Goal: Information Seeking & Learning: Check status

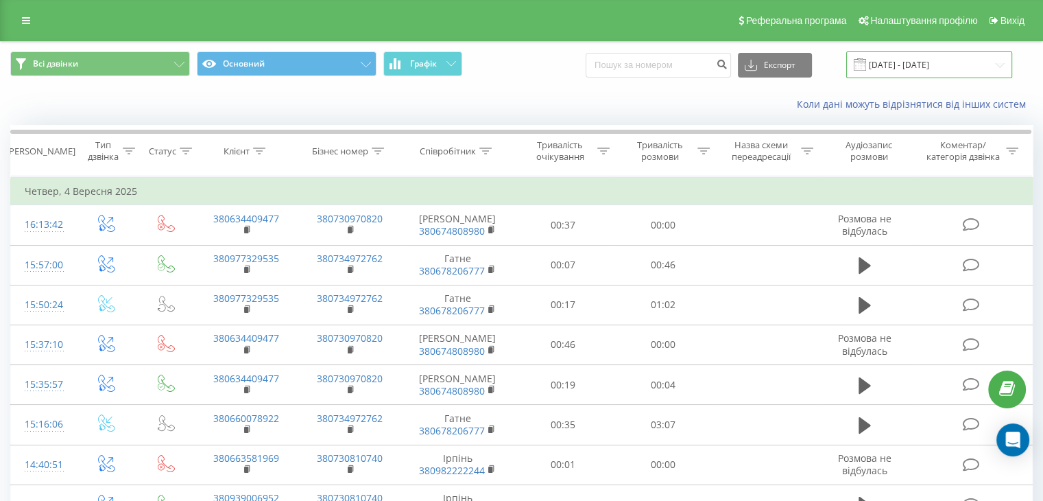
click at [903, 62] on input "[DATE] - [DATE]" at bounding box center [929, 64] width 166 height 27
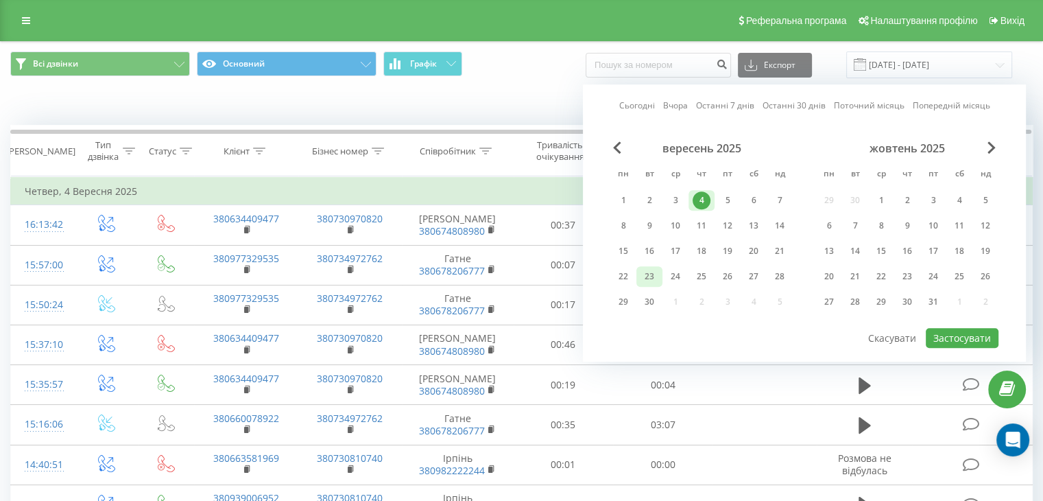
click at [643, 275] on div "23" at bounding box center [650, 276] width 18 height 18
click at [944, 333] on button "Застосувати" at bounding box center [962, 338] width 73 height 20
type input "[DATE] - [DATE]"
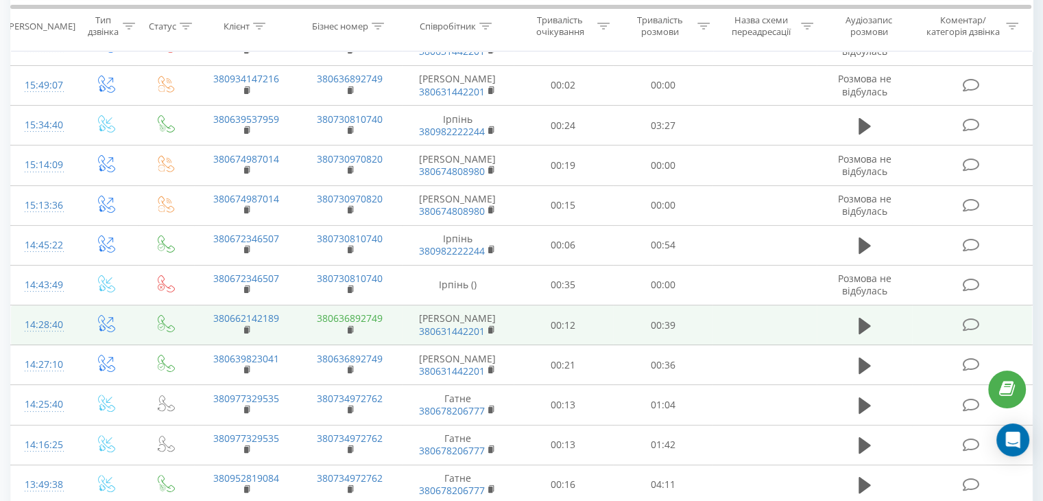
scroll to position [274, 0]
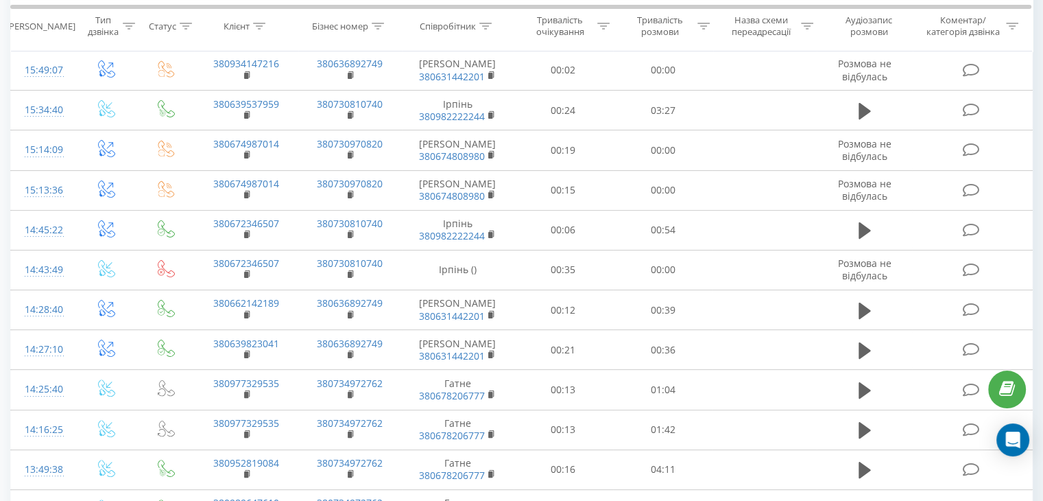
click at [1012, 383] on icon at bounding box center [1007, 389] width 16 height 13
click at [1014, 427] on div "Open Intercom Messenger" at bounding box center [1013, 440] width 36 height 36
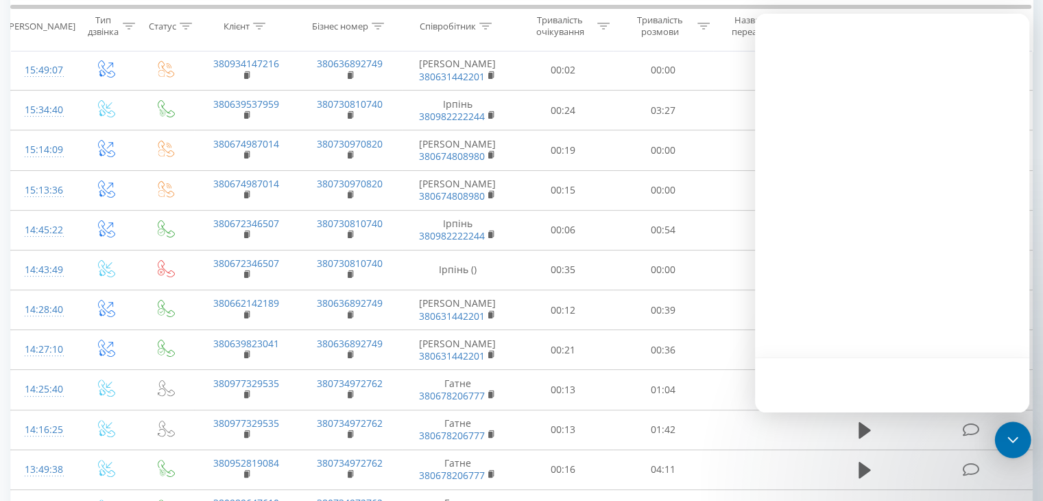
scroll to position [0, 0]
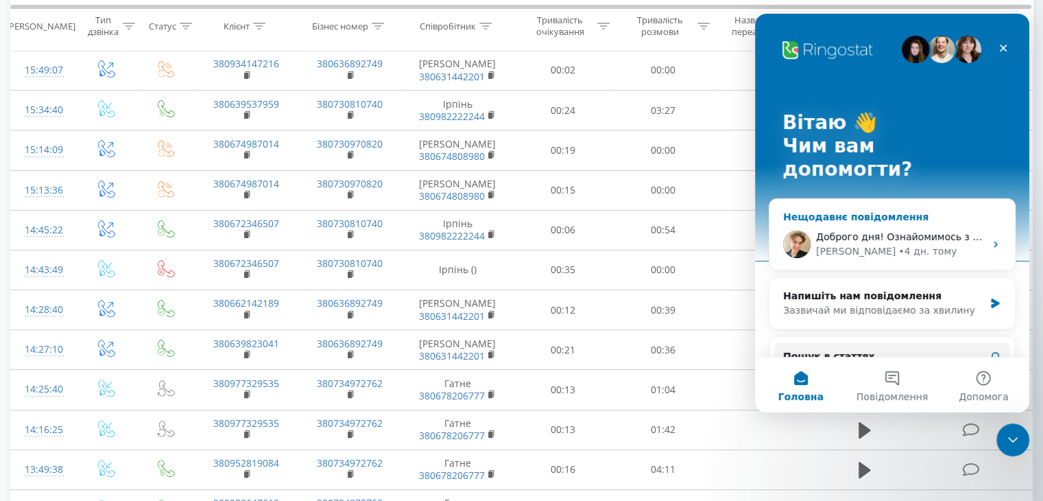
click at [898, 244] on div "• 4 дн. тому" at bounding box center [927, 251] width 58 height 14
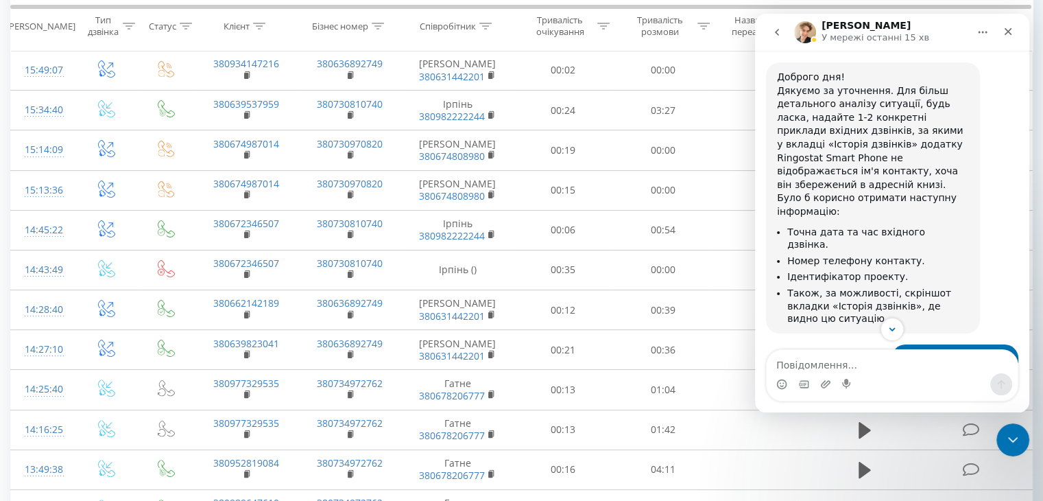
scroll to position [1577, 0]
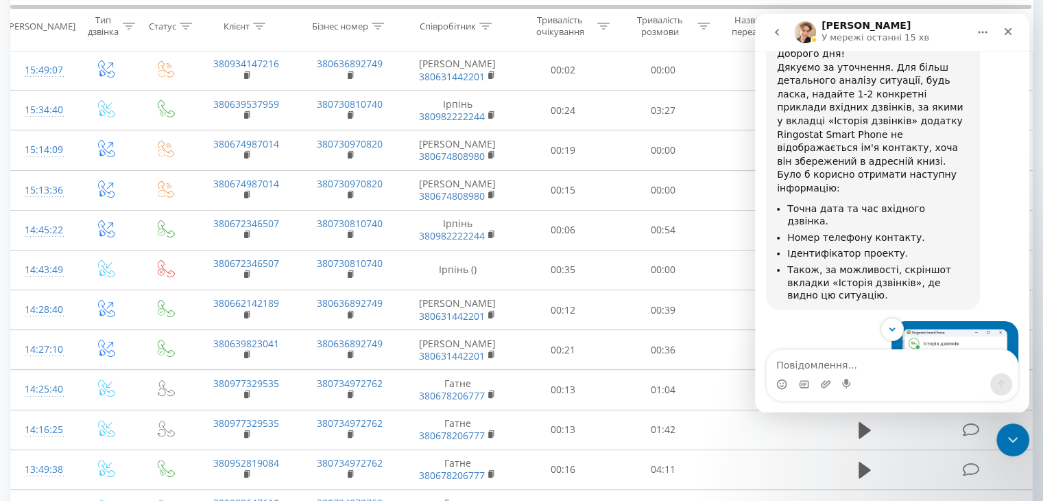
click at [957, 329] on img "Юлія каже…" at bounding box center [955, 421] width 105 height 184
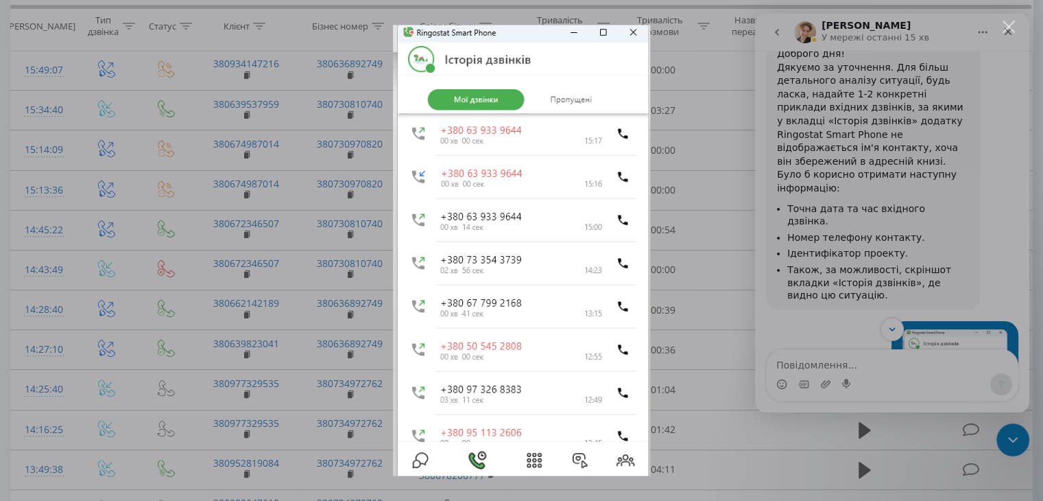
click at [957, 229] on div "Месенджер Intercom" at bounding box center [521, 250] width 1043 height 501
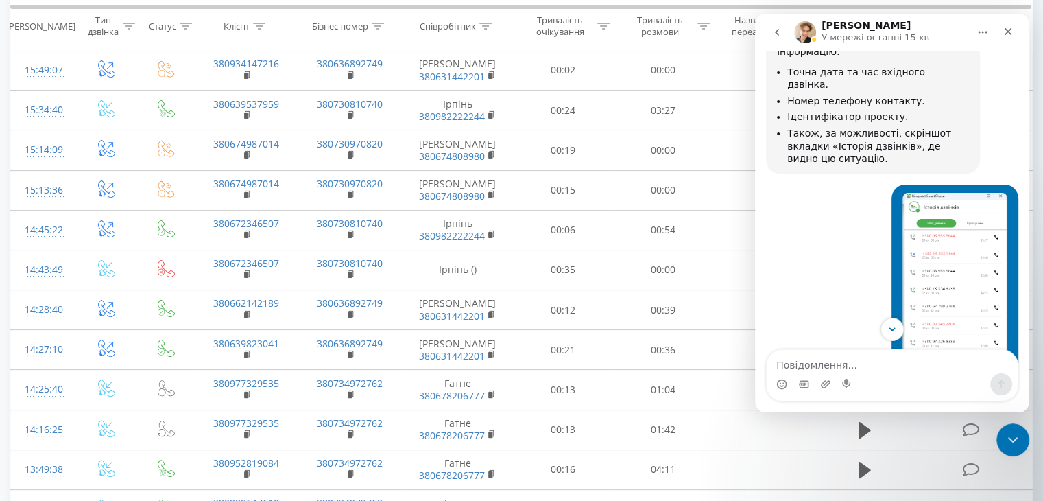
scroll to position [1715, 0]
click at [957, 394] on img "Юлія каже…" at bounding box center [957, 486] width 100 height 184
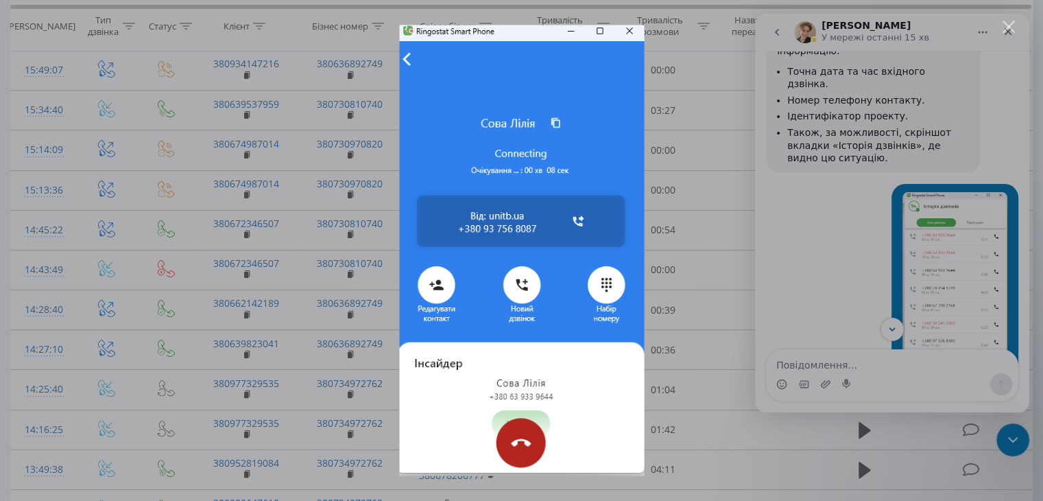
click at [957, 229] on div "Месенджер Intercom" at bounding box center [521, 250] width 1043 height 501
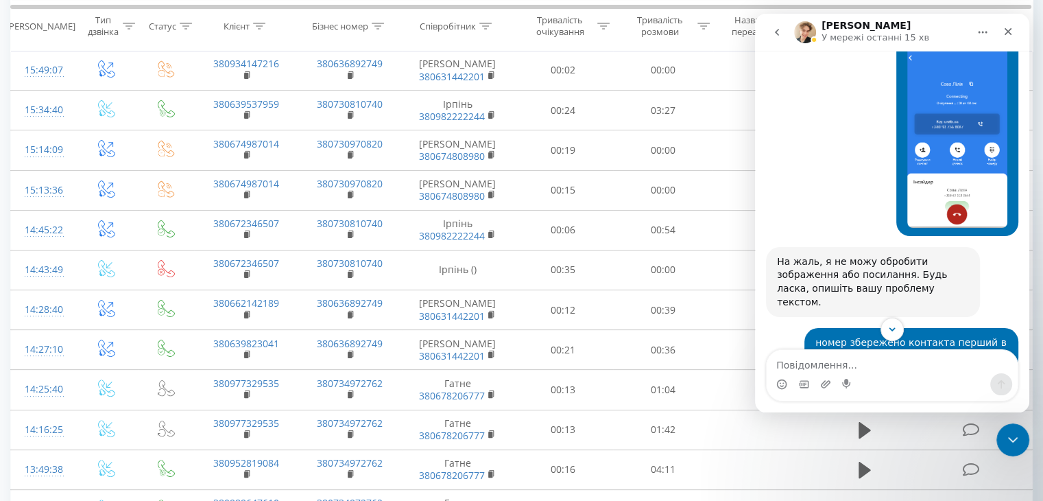
scroll to position [2121, 0]
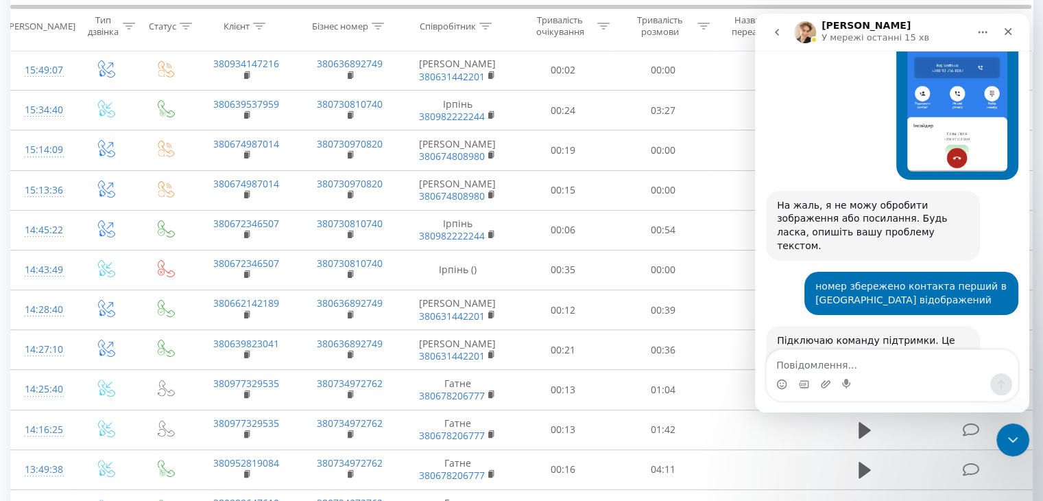
click at [773, 24] on button "go back" at bounding box center [777, 32] width 26 height 26
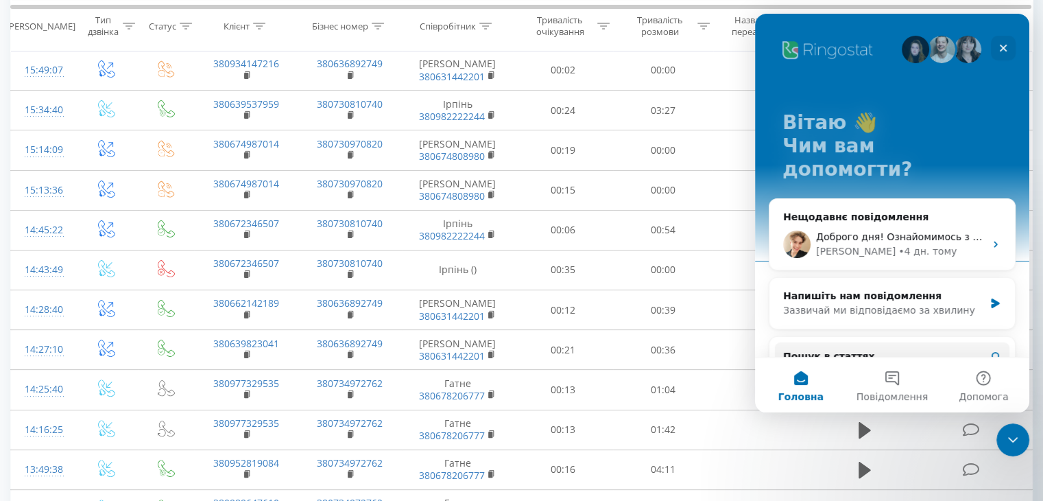
scroll to position [69, 0]
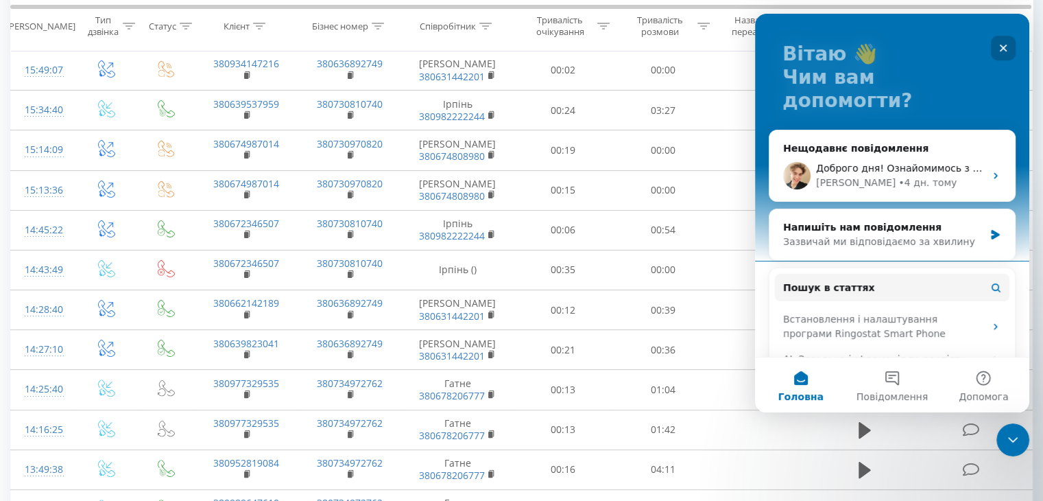
click at [1000, 45] on icon "Закрити" at bounding box center [1003, 48] width 11 height 11
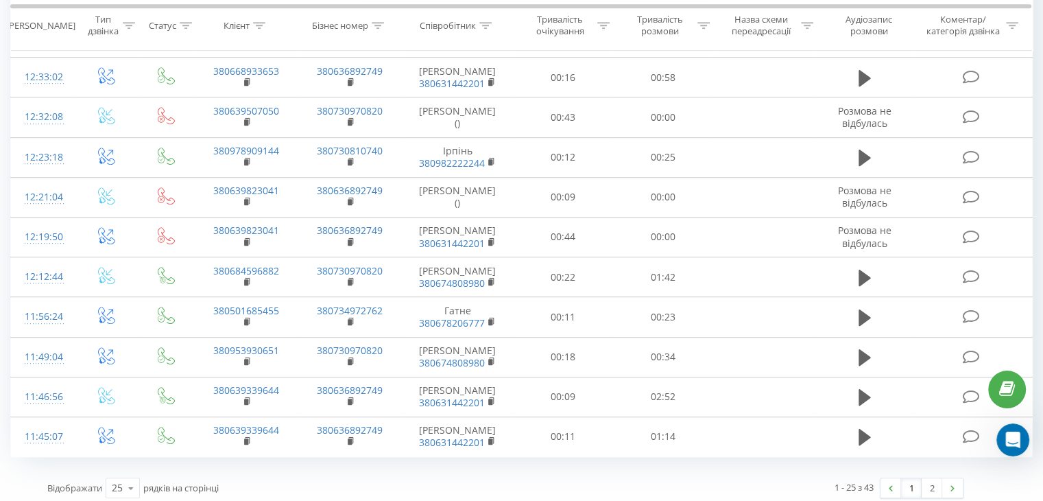
scroll to position [855, 0]
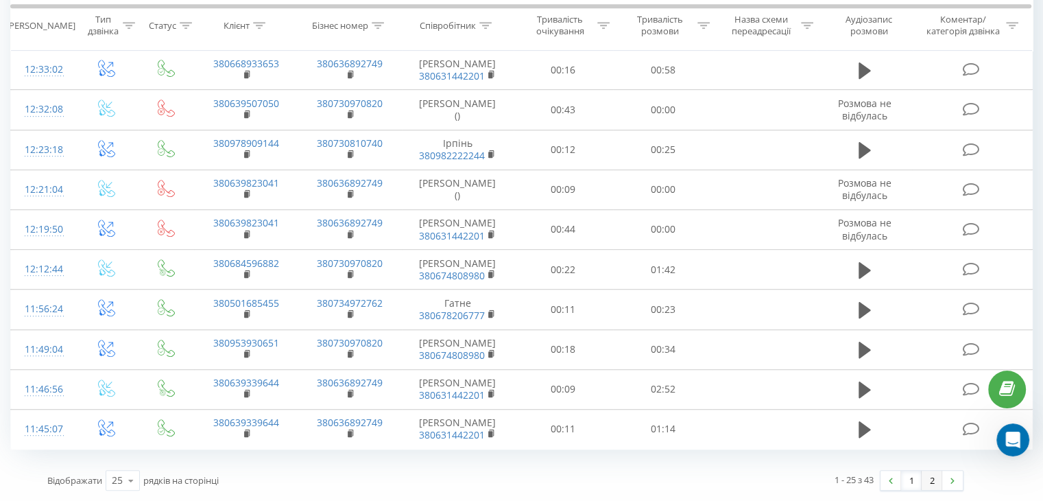
click at [931, 473] on link "2" at bounding box center [932, 479] width 21 height 19
